Goal: Information Seeking & Learning: Learn about a topic

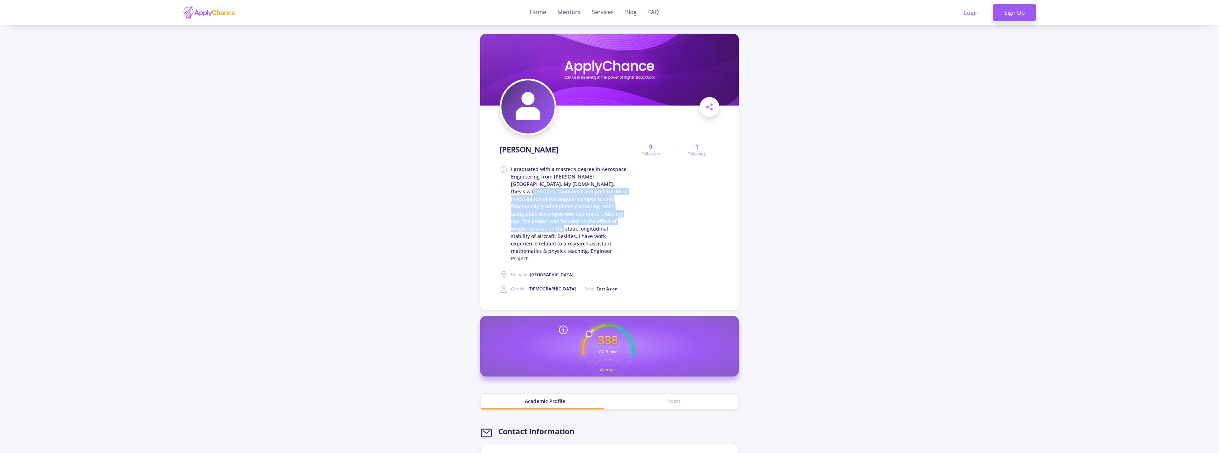
drag, startPoint x: 575, startPoint y: 184, endPoint x: 589, endPoint y: 229, distance: 47.7
click at [589, 227] on span "I graduated with a master's degree in Aerospace Engineering from [PERSON_NAME][…" at bounding box center [569, 213] width 117 height 97
click at [597, 240] on span "I graduated with a master's degree in Aerospace Engineering from [PERSON_NAME][…" at bounding box center [569, 213] width 117 height 97
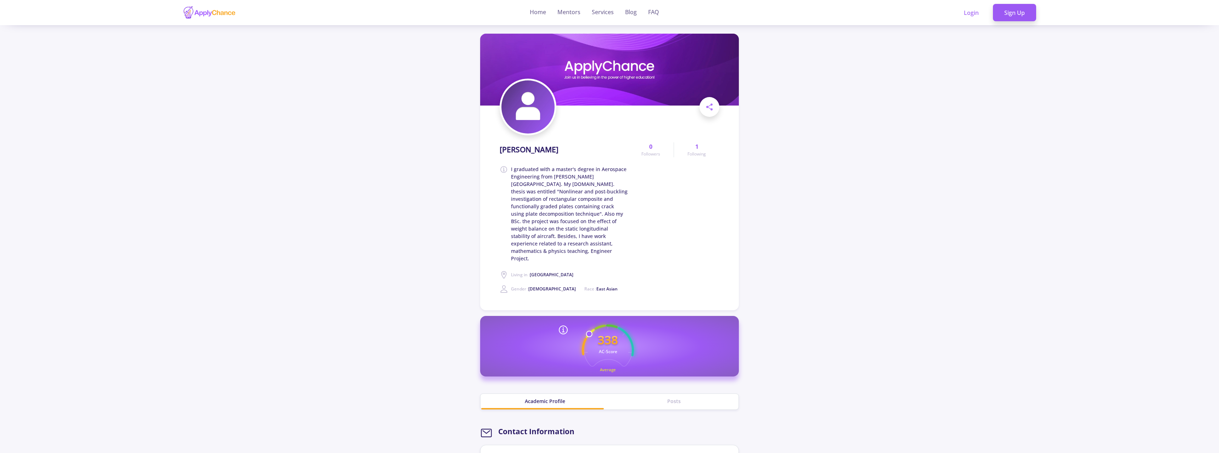
click at [568, 241] on span "I graduated with a master's degree in Aerospace Engineering from [PERSON_NAME][…" at bounding box center [569, 213] width 117 height 97
drag, startPoint x: 572, startPoint y: 245, endPoint x: 526, endPoint y: 205, distance: 60.5
click at [526, 205] on span "I graduated with a master's degree in Aerospace Engineering from [PERSON_NAME][…" at bounding box center [569, 213] width 117 height 97
click at [543, 218] on span "I graduated with a master's degree in Aerospace Engineering from [PERSON_NAME][…" at bounding box center [569, 213] width 117 height 97
click at [544, 218] on span "I graduated with a master's degree in Aerospace Engineering from [PERSON_NAME][…" at bounding box center [569, 213] width 117 height 97
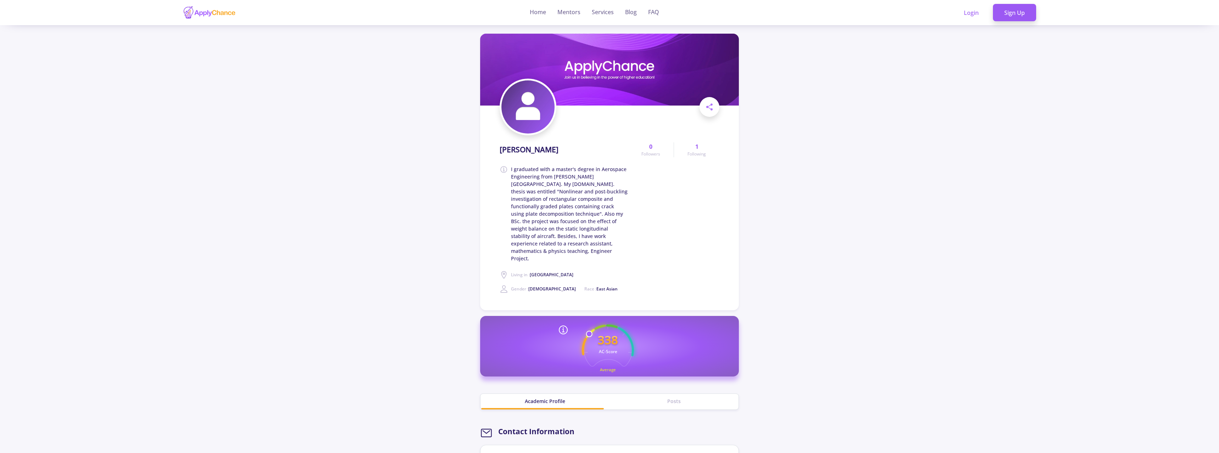
click at [543, 220] on span "I graduated with a master's degree in Aerospace Engineering from [PERSON_NAME][…" at bounding box center [569, 213] width 117 height 97
click at [543, 221] on span "I graduated with a master's degree in Aerospace Engineering from [PERSON_NAME][…" at bounding box center [569, 213] width 117 height 97
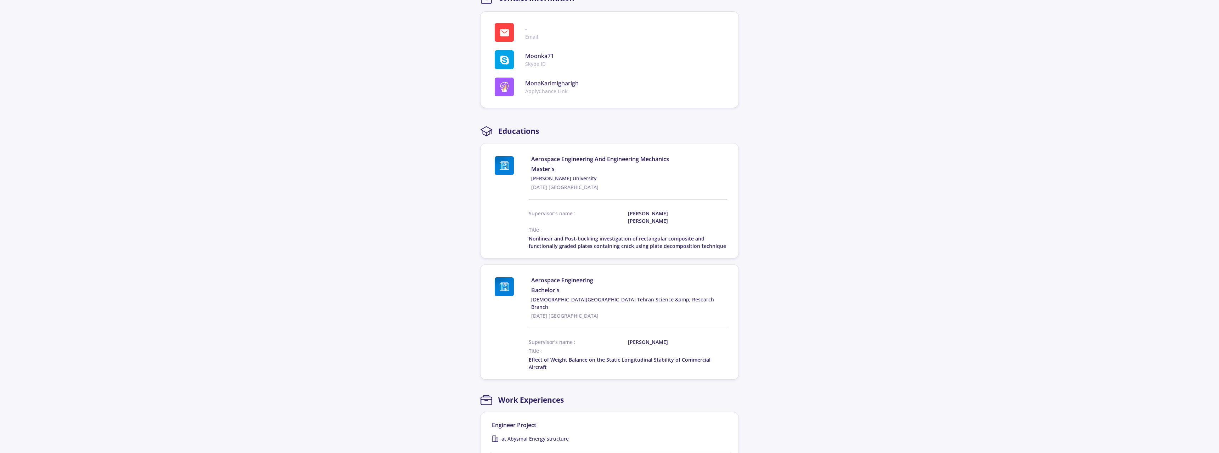
scroll to position [470, 0]
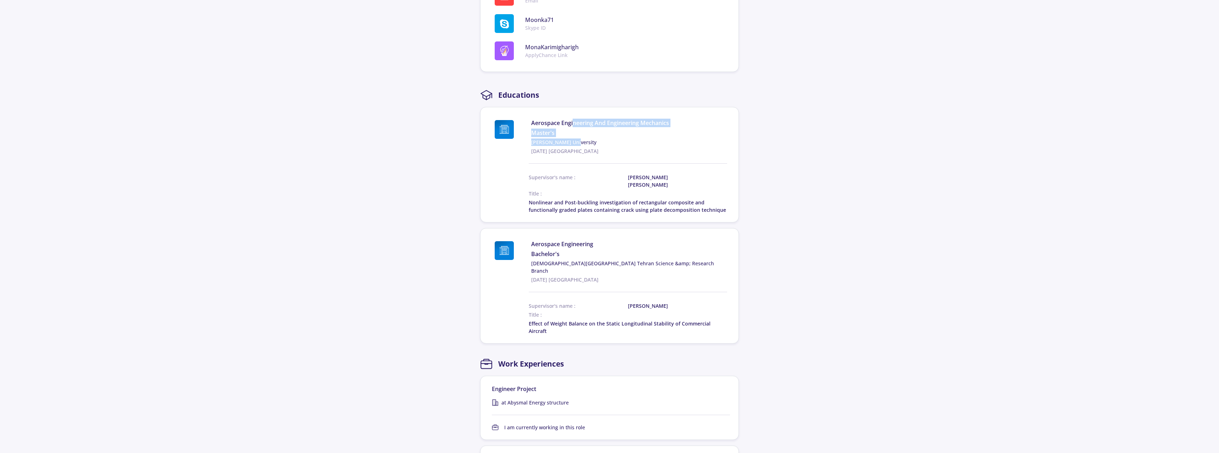
drag, startPoint x: 574, startPoint y: 123, endPoint x: 573, endPoint y: 107, distance: 16.0
click at [573, 119] on div "Aerospace Engineering And Engineering Mechanics Master's [PERSON_NAME] Universi…" at bounding box center [629, 137] width 196 height 36
